Goal: Complete application form: Complete application form

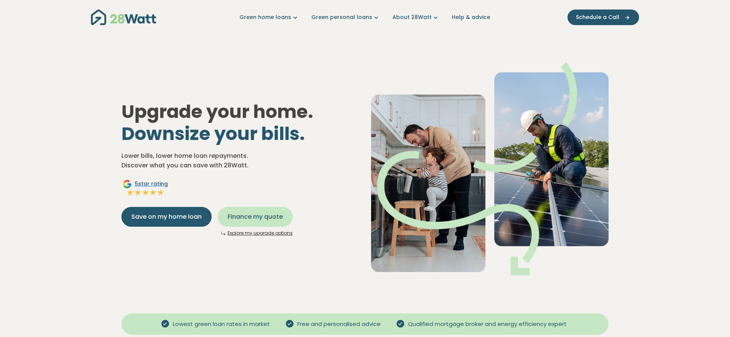
click at [267, 220] on span "Finance my quote" at bounding box center [255, 216] width 55 height 9
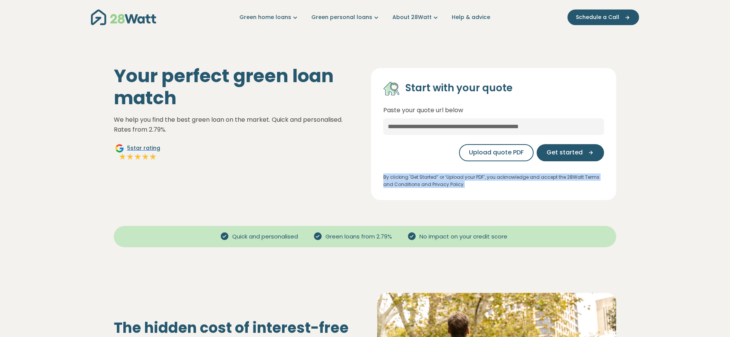
drag, startPoint x: 473, startPoint y: 186, endPoint x: 383, endPoint y: 178, distance: 90.2
click at [383, 178] on div "Start with your quote Paste your quote url below Upload quote PDF Get started B…" at bounding box center [493, 134] width 245 height 132
copy p "By clicking 'Get Started” or ‘Upload your PDF’, you acknowledge and accept the …"
click at [521, 153] on span "Upload quote PDF" at bounding box center [496, 152] width 55 height 9
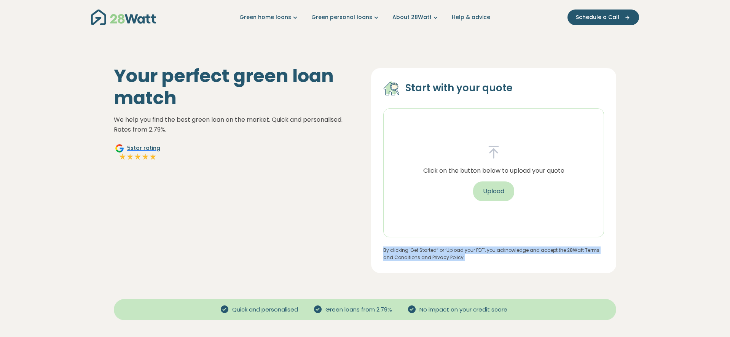
click at [485, 198] on button "Upload" at bounding box center [493, 192] width 41 height 20
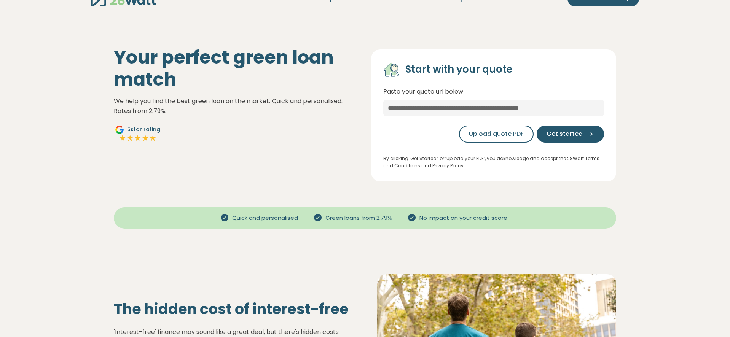
scroll to position [20, 0]
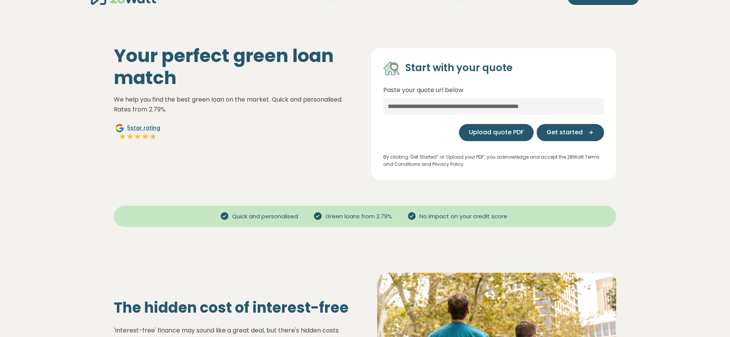
click at [484, 132] on span "Upload quote PDF" at bounding box center [496, 132] width 55 height 9
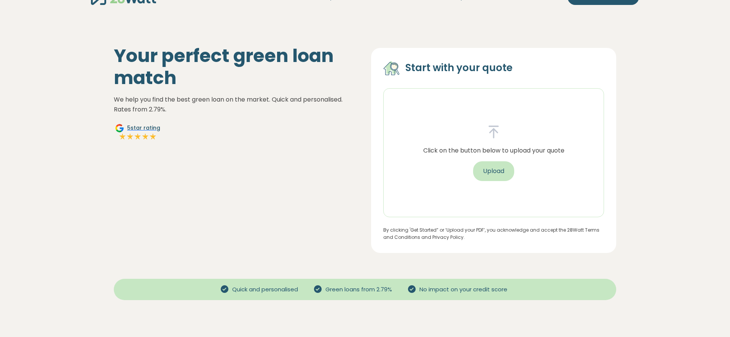
click at [490, 171] on button "Upload" at bounding box center [493, 171] width 41 height 20
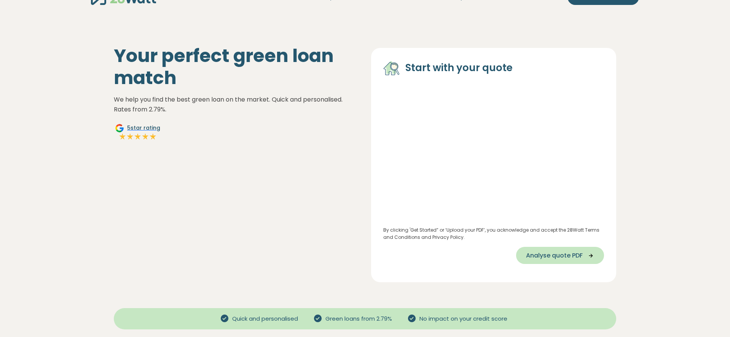
click at [548, 254] on span "Analyse quote PDF" at bounding box center [554, 255] width 57 height 9
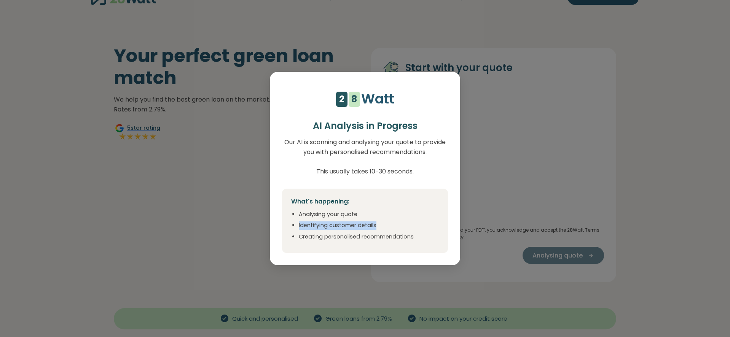
drag, startPoint x: 362, startPoint y: 225, endPoint x: 296, endPoint y: 224, distance: 65.5
click at [296, 225] on ul "Analysing your quote Identifying customer details Creating personalised recomme…" at bounding box center [365, 226] width 148 height 31
select select "***"
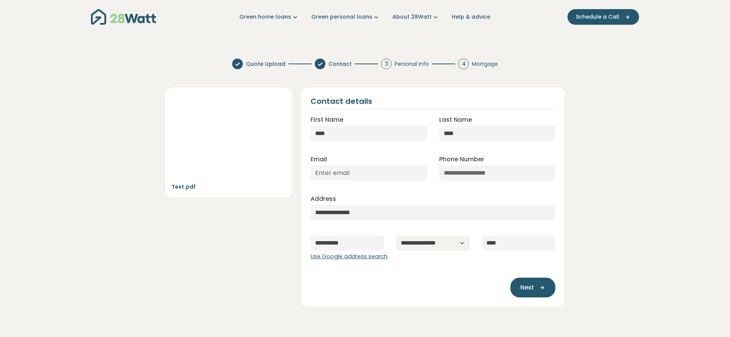
scroll to position [0, 0]
drag, startPoint x: 365, startPoint y: 132, endPoint x: 311, endPoint y: 131, distance: 54.5
click at [311, 131] on input "****" at bounding box center [369, 133] width 116 height 15
type input "****"
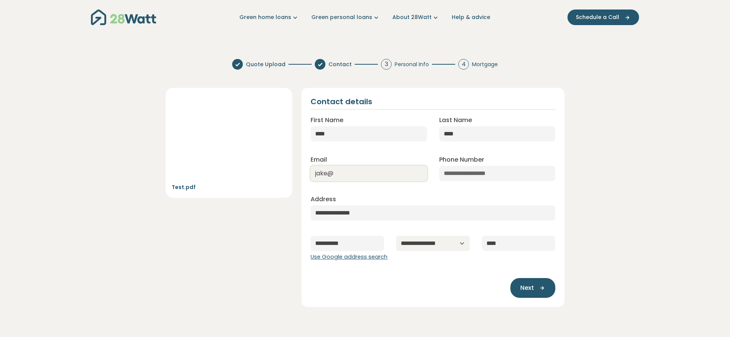
type input "jake@28watt.com.au"
click at [462, 176] on input "Phone Number" at bounding box center [497, 173] width 116 height 15
type input "**********"
drag, startPoint x: 369, startPoint y: 212, endPoint x: 283, endPoint y: 207, distance: 86.6
click at [283, 207] on div "**********" at bounding box center [365, 193] width 408 height 228
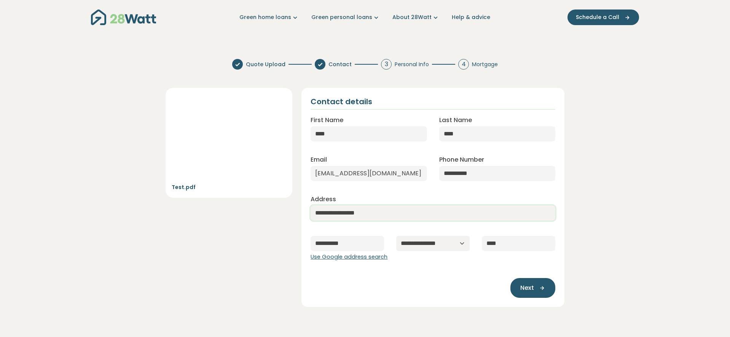
type input "**********"
type input "****"
click at [532, 284] on span "Next" at bounding box center [528, 288] width 14 height 9
type input "**********"
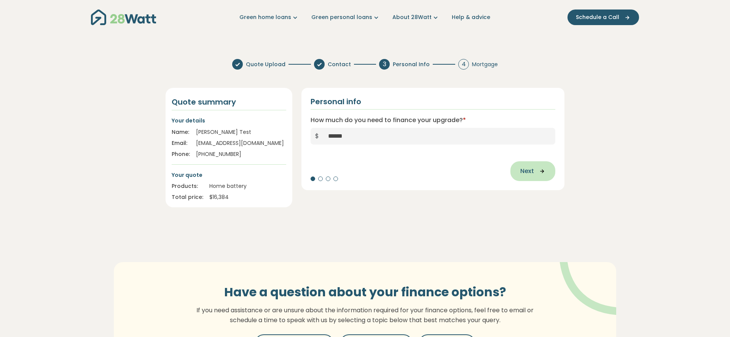
click at [533, 170] on span "Next" at bounding box center [528, 171] width 14 height 9
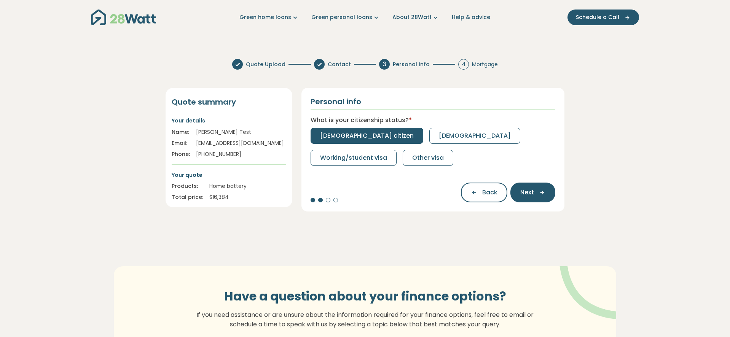
click at [368, 137] on span "Australian citizen" at bounding box center [367, 135] width 94 height 9
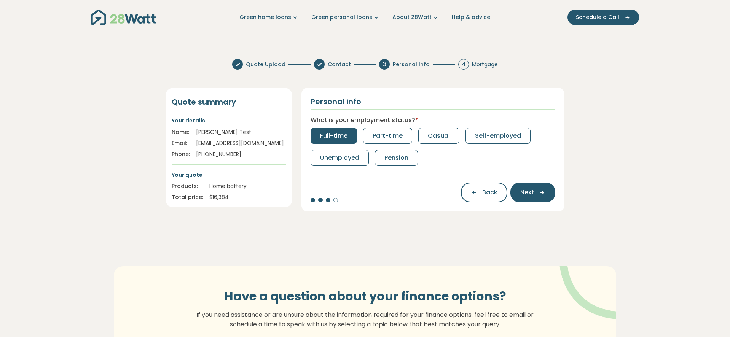
click at [327, 141] on span "Full-time" at bounding box center [333, 135] width 27 height 9
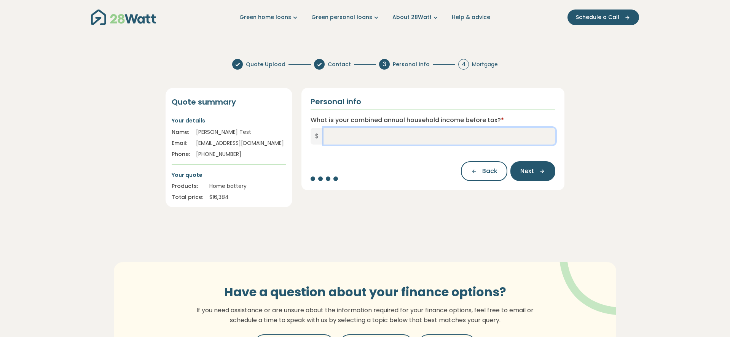
click at [354, 137] on input "What is your combined annual household income before tax? *" at bounding box center [440, 136] width 232 height 17
type input "*******"
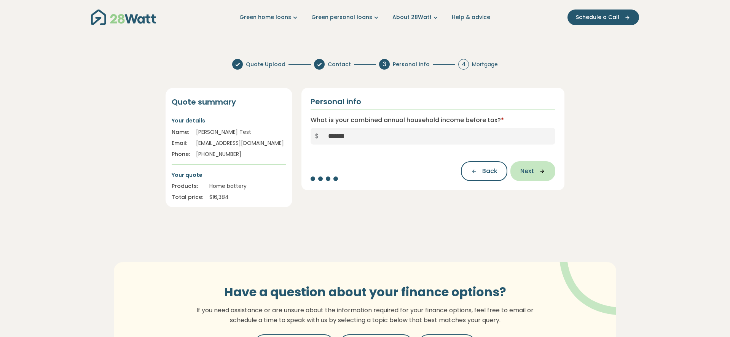
click at [519, 176] on button "Next" at bounding box center [533, 171] width 45 height 20
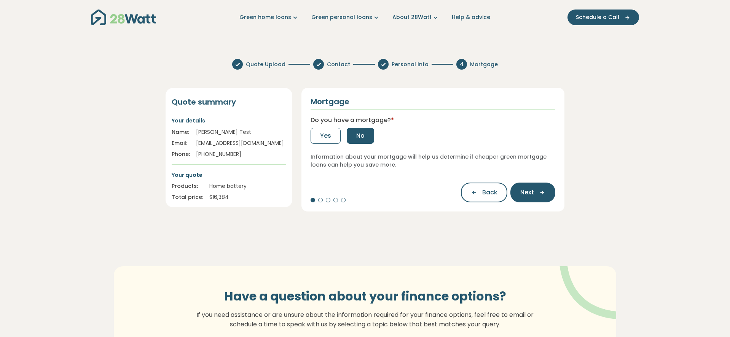
click at [364, 136] on button "No" at bounding box center [360, 136] width 27 height 16
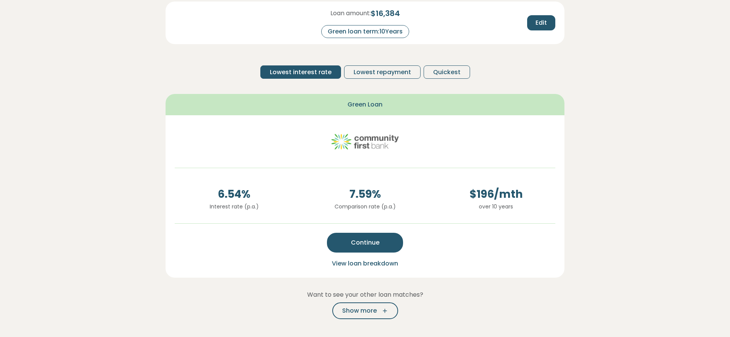
scroll to position [104, 0]
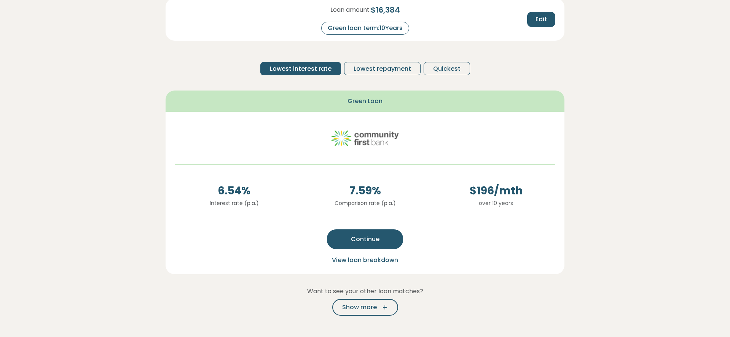
click at [369, 258] on span "View loan breakdown" at bounding box center [365, 260] width 66 height 9
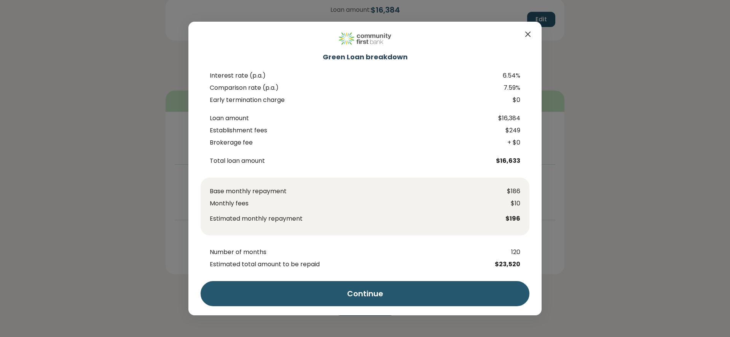
click at [527, 35] on icon "Close" at bounding box center [528, 34] width 5 height 5
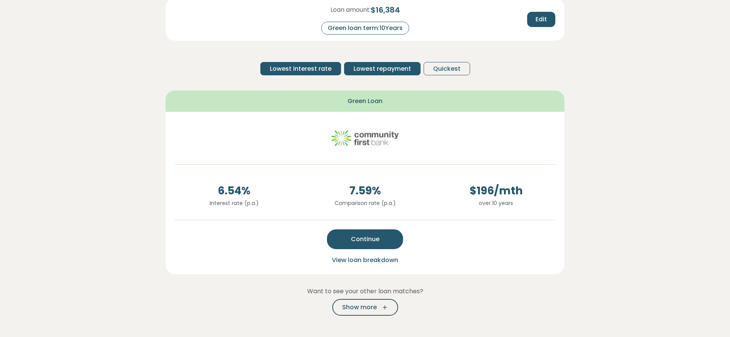
click at [377, 67] on span "Lowest repayment" at bounding box center [382, 68] width 57 height 9
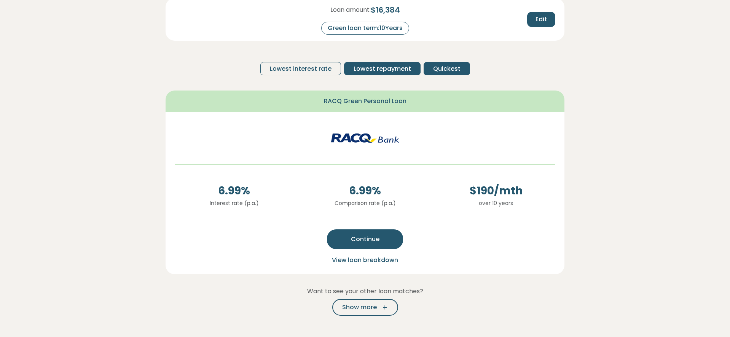
click at [440, 69] on span "Quickest" at bounding box center [446, 68] width 27 height 9
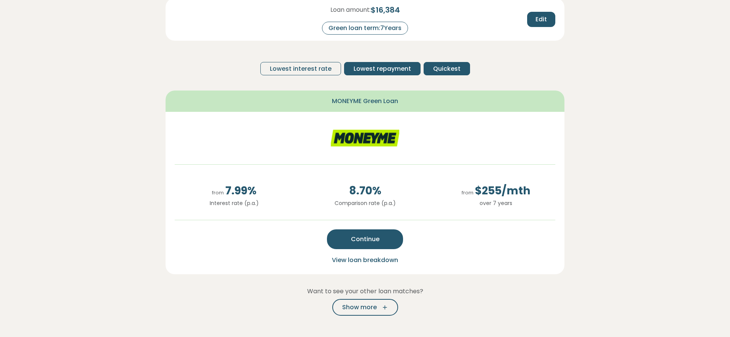
click at [402, 69] on span "Lowest repayment" at bounding box center [382, 68] width 57 height 9
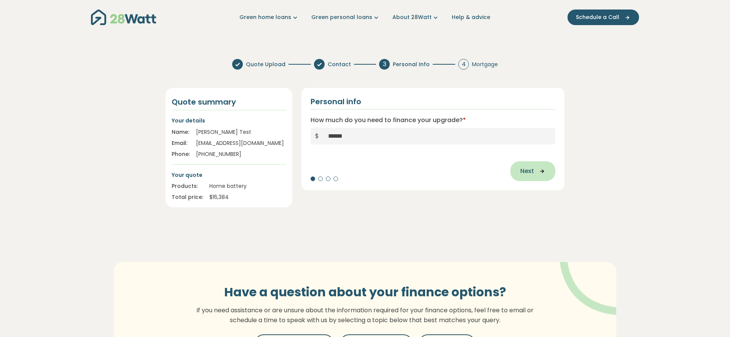
click at [529, 161] on button "Next" at bounding box center [533, 171] width 45 height 20
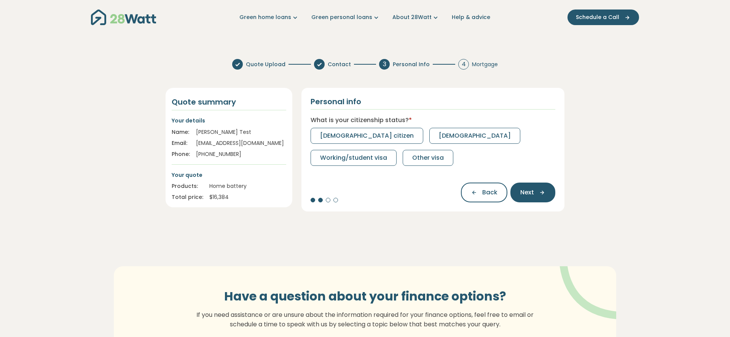
click at [528, 167] on div "Personal info What is your citizenship status? * Australian citizen Permanent r…" at bounding box center [433, 150] width 263 height 124
click at [367, 131] on button "Australian citizen" at bounding box center [367, 136] width 113 height 16
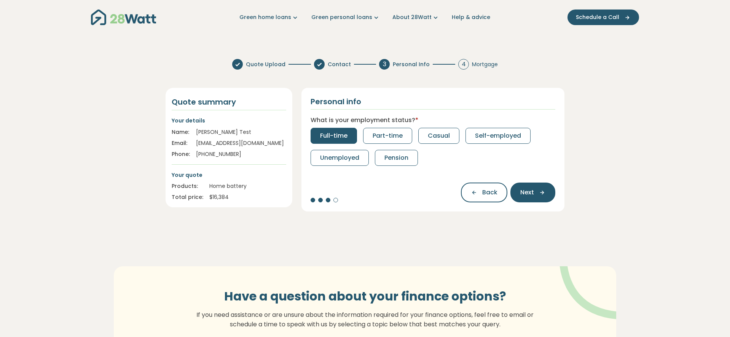
click at [354, 134] on button "Full-time" at bounding box center [334, 136] width 46 height 16
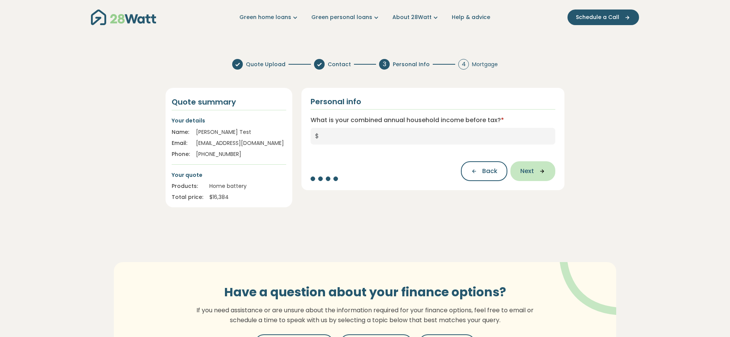
click at [539, 171] on icon "button" at bounding box center [539, 171] width 11 height 7
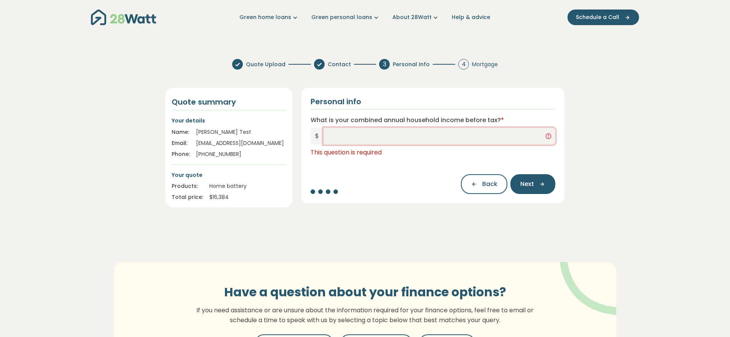
click at [367, 136] on input "What is your combined annual household income before tax? *" at bounding box center [440, 136] width 232 height 17
type input "*******"
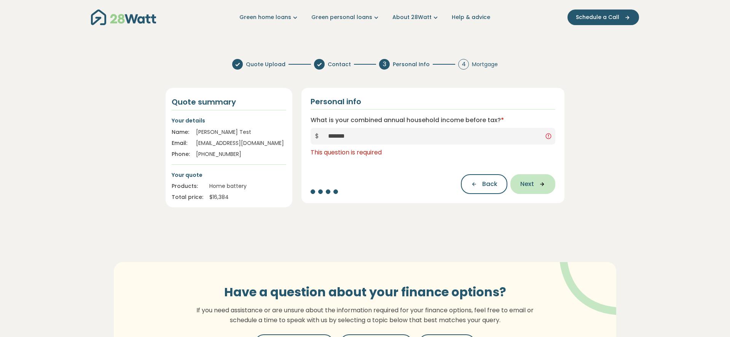
click at [529, 184] on span "Next" at bounding box center [528, 184] width 14 height 9
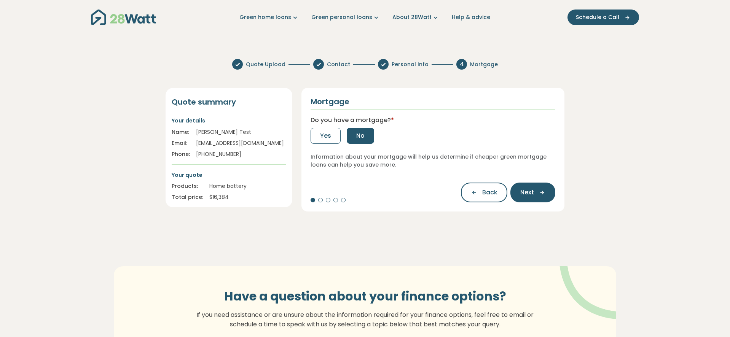
click at [352, 140] on button "No" at bounding box center [360, 136] width 27 height 16
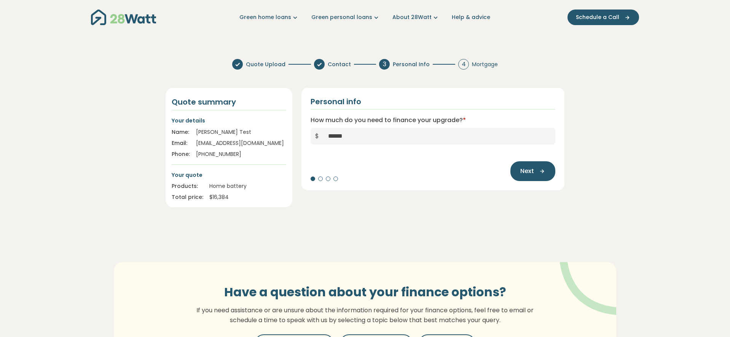
click at [534, 173] on button "Next" at bounding box center [533, 171] width 45 height 20
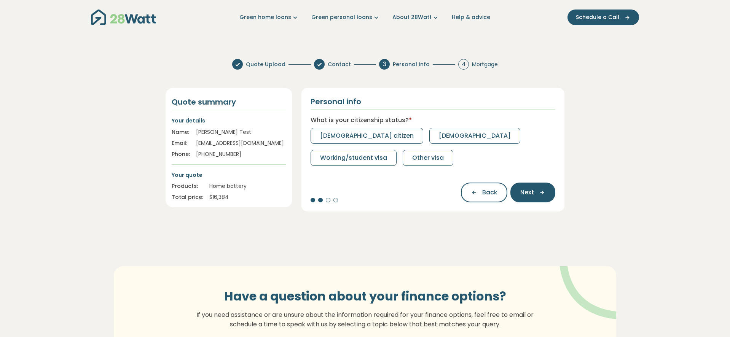
click at [385, 136] on div "Australian citizen Permanent resident Working/student visa Other visa" at bounding box center [433, 147] width 245 height 38
click at [377, 135] on button "Australian citizen" at bounding box center [367, 136] width 113 height 16
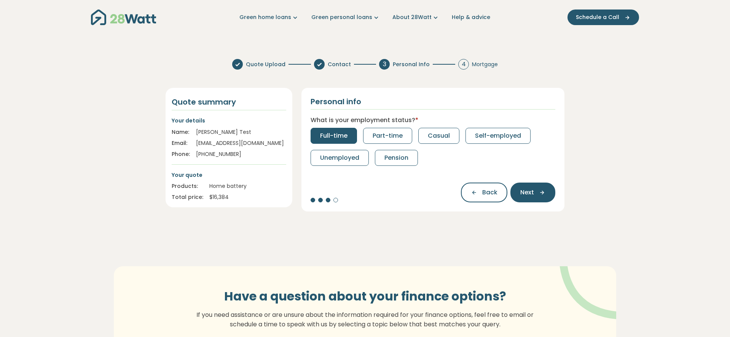
click at [342, 134] on span "Full-time" at bounding box center [333, 135] width 27 height 9
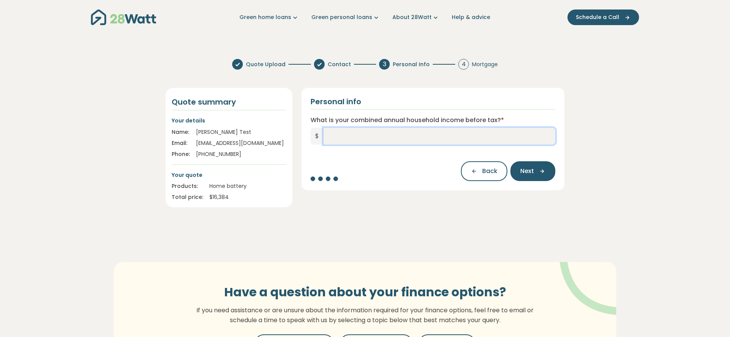
click at [398, 138] on input "What is your combined annual household income before tax? *" at bounding box center [440, 136] width 232 height 17
type input "*******"
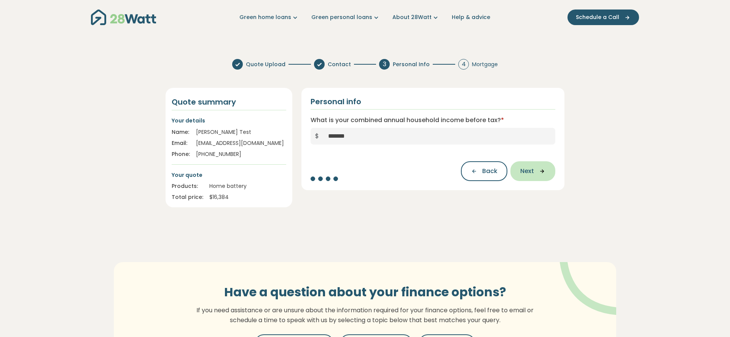
click at [523, 167] on span "Next" at bounding box center [528, 171] width 14 height 9
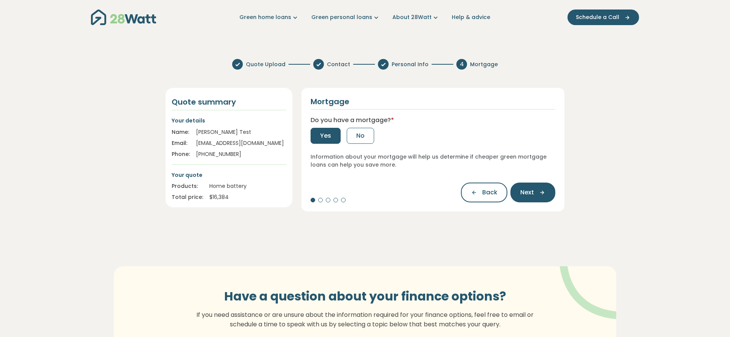
click at [331, 132] on button "Yes" at bounding box center [326, 136] width 30 height 16
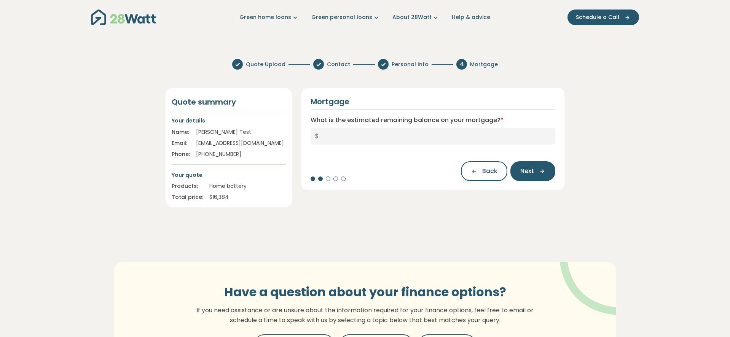
scroll to position [8, 0]
